Goal: Navigation & Orientation: Understand site structure

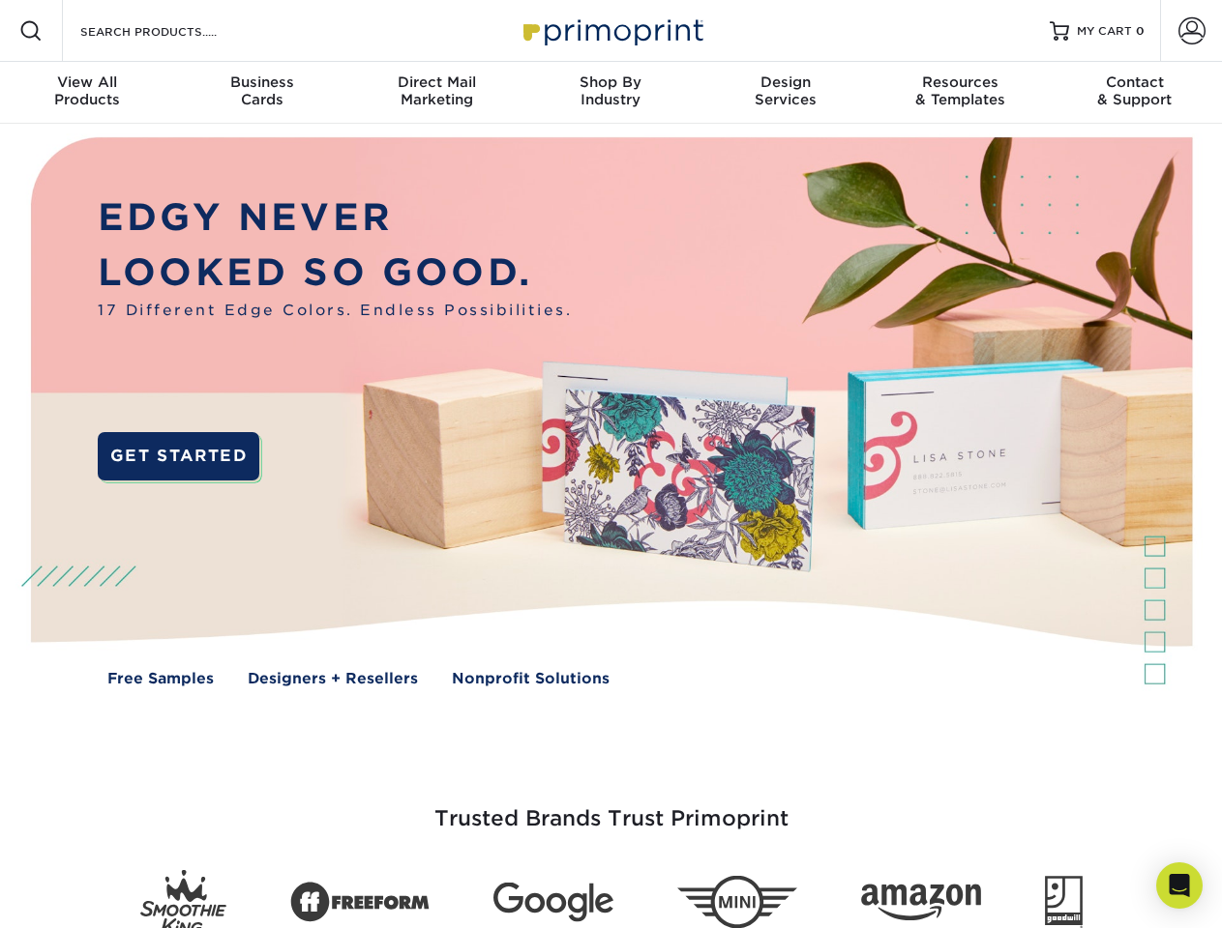
click at [610, 464] on img at bounding box center [610, 426] width 1209 height 604
click at [31, 31] on span at bounding box center [30, 30] width 23 height 23
click at [1191, 31] on span at bounding box center [1191, 30] width 27 height 27
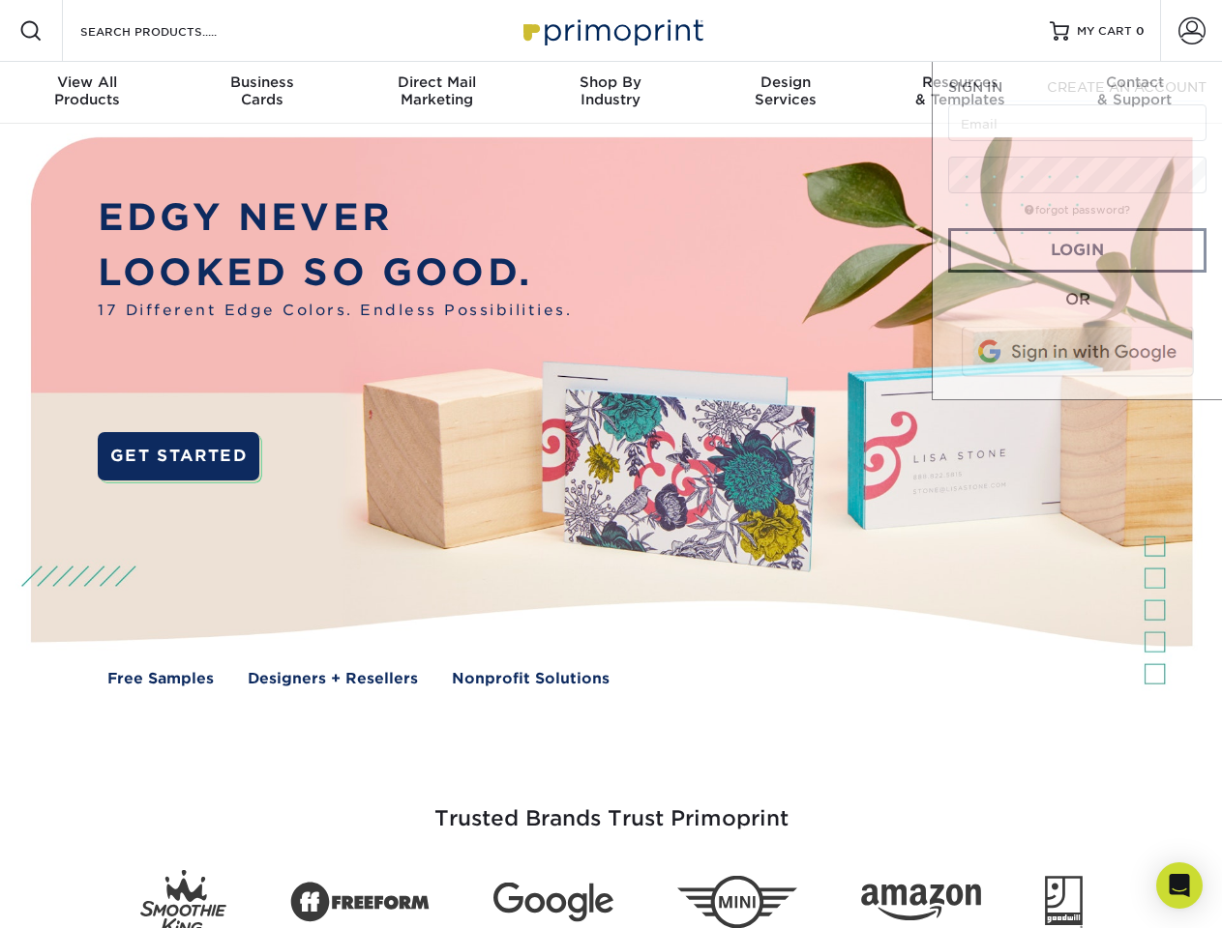
click at [87, 93] on div "View All Products" at bounding box center [87, 91] width 174 height 35
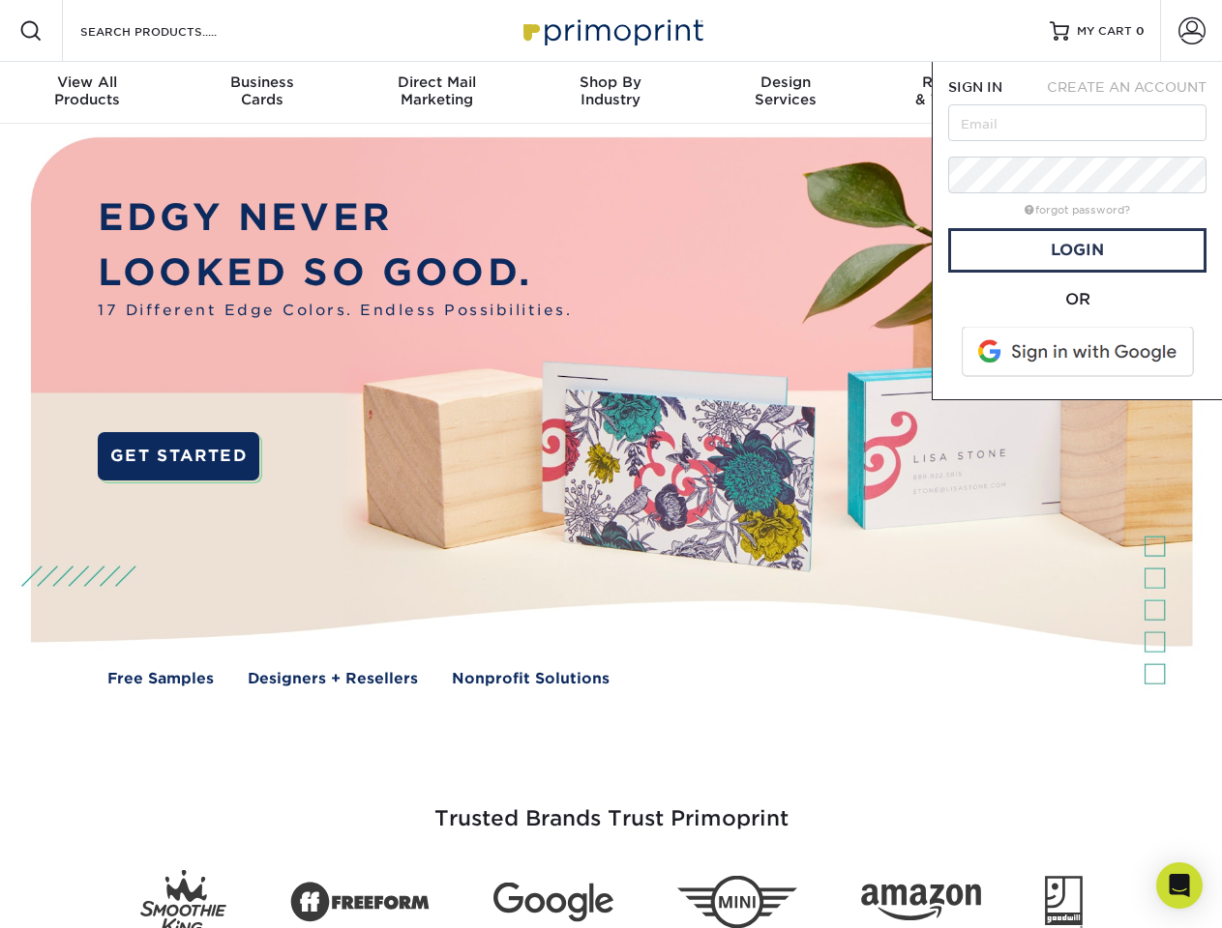
click at [261, 93] on div "Business Cards" at bounding box center [261, 91] width 174 height 35
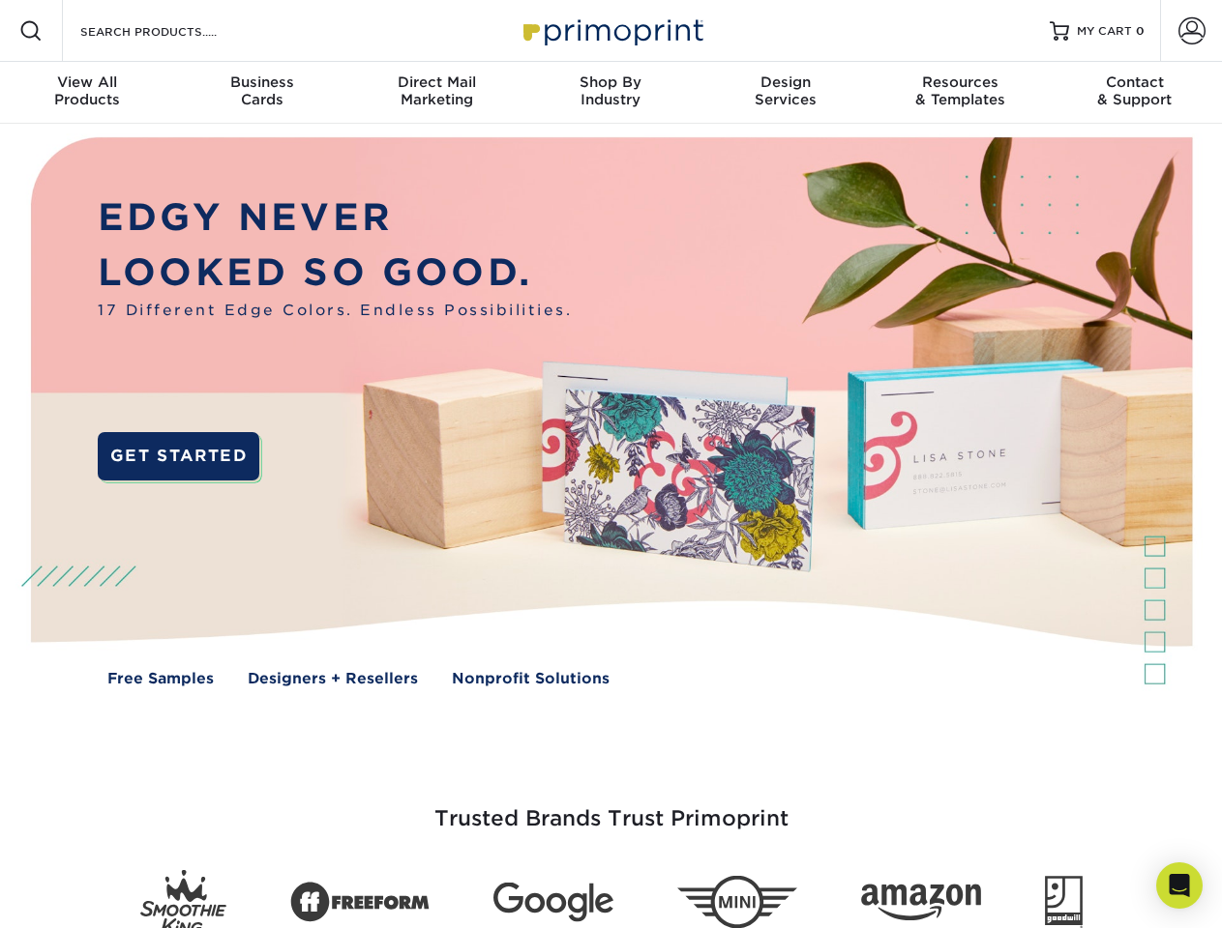
click at [436, 93] on div "Direct Mail Marketing" at bounding box center [436, 91] width 174 height 35
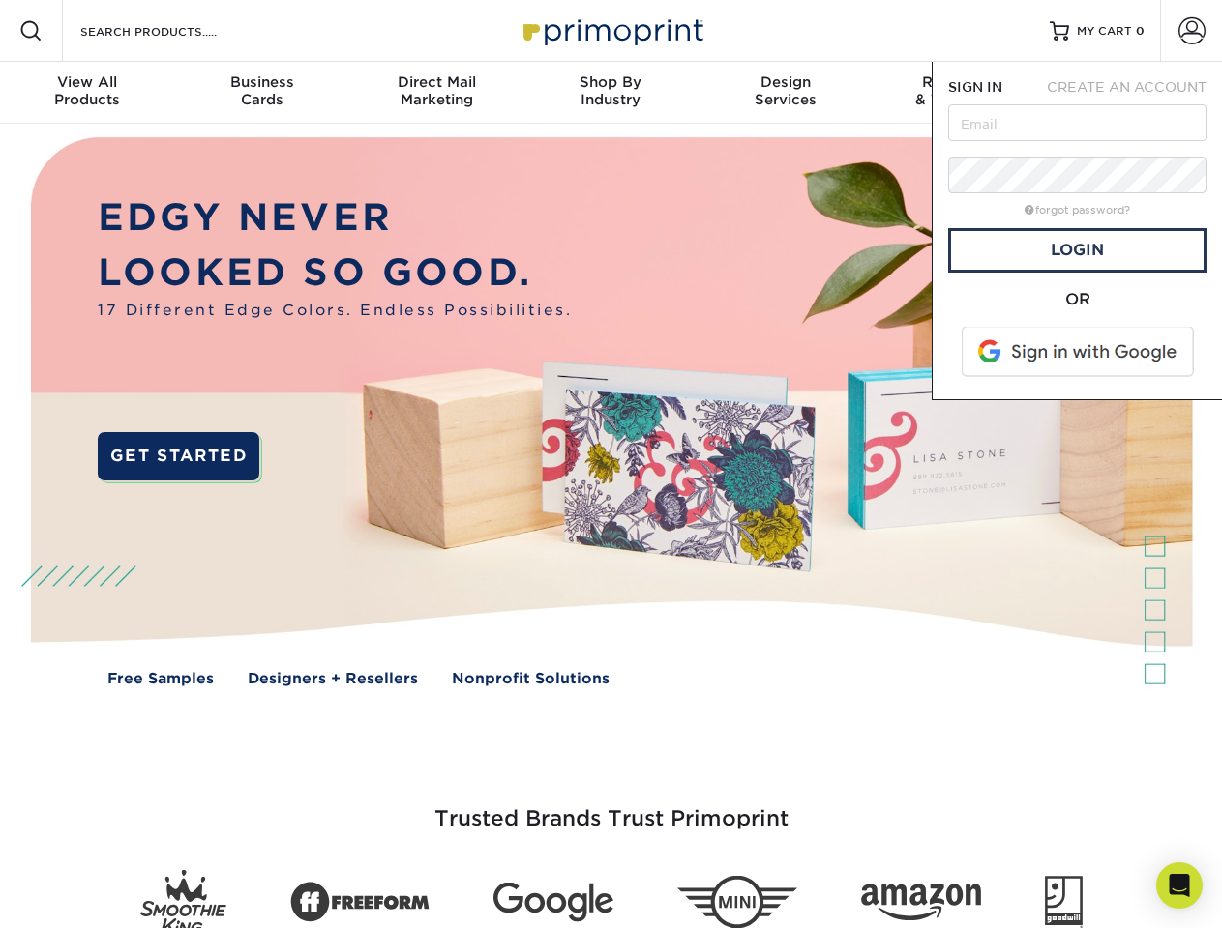
click at [610, 93] on div "Shop By Industry" at bounding box center [610, 91] width 174 height 35
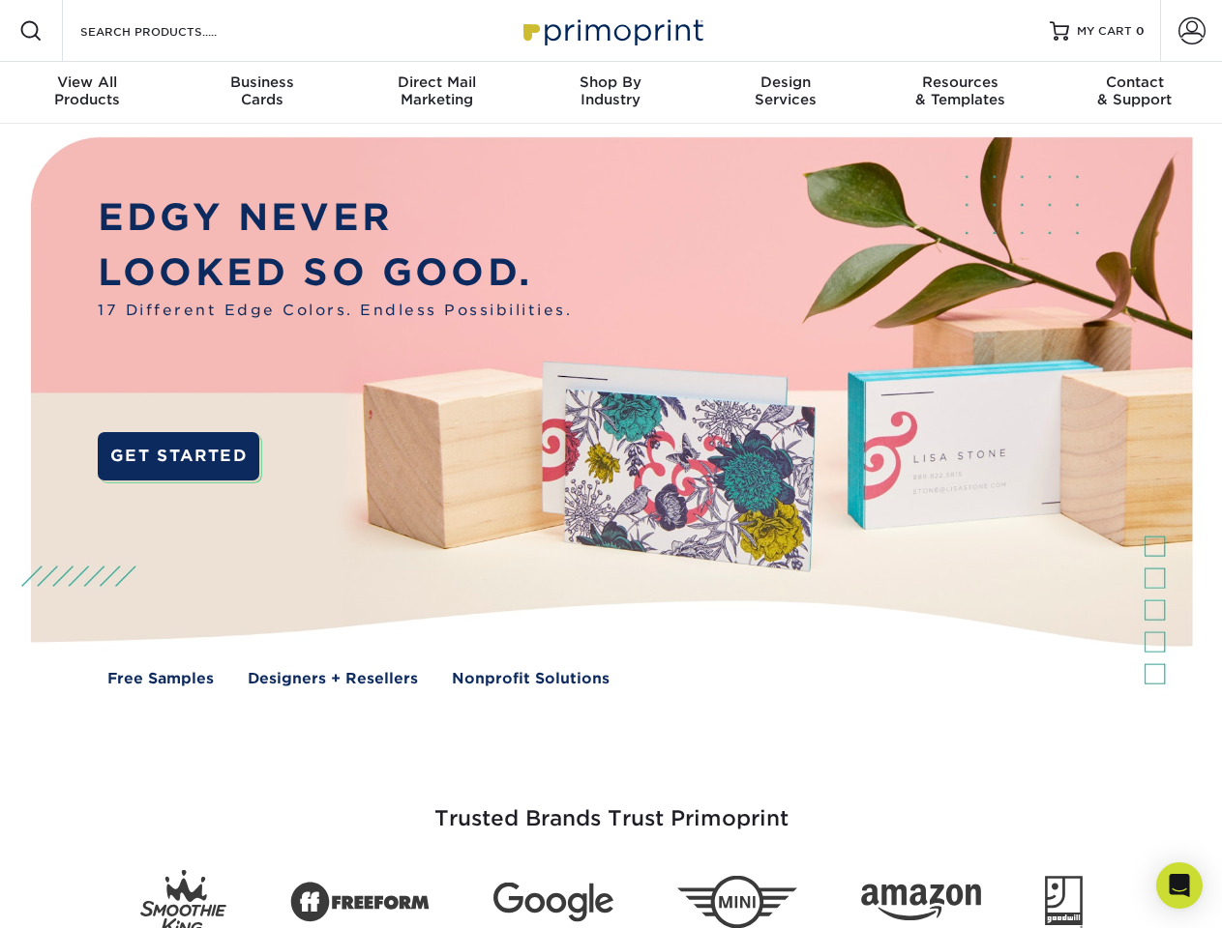
click at [785, 93] on div "Design Services" at bounding box center [785, 91] width 174 height 35
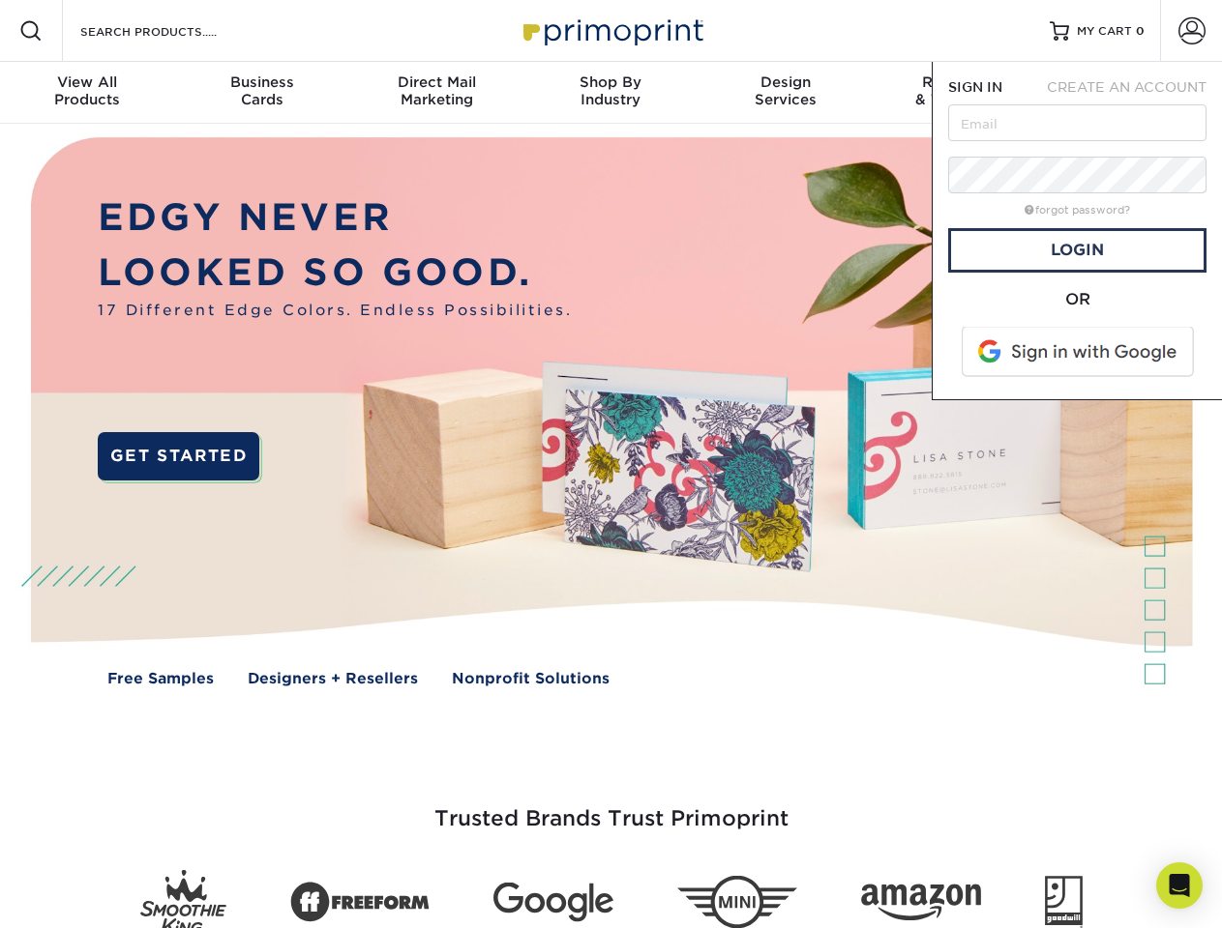
click at [959, 93] on span "SIGN IN" at bounding box center [975, 86] width 54 height 15
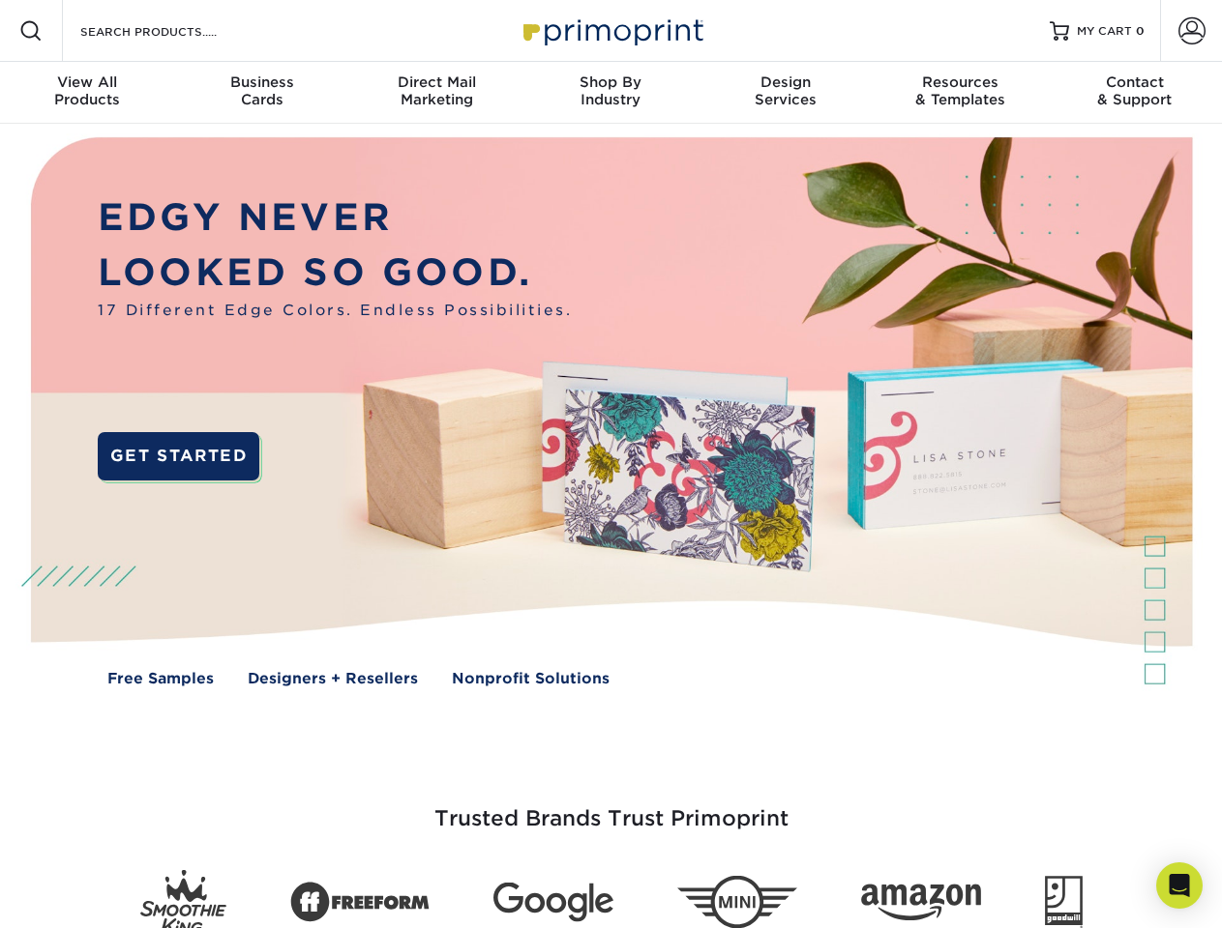
click at [1135, 93] on div "Contact & Support" at bounding box center [1134, 91] width 174 height 35
